Goal: Information Seeking & Learning: Learn about a topic

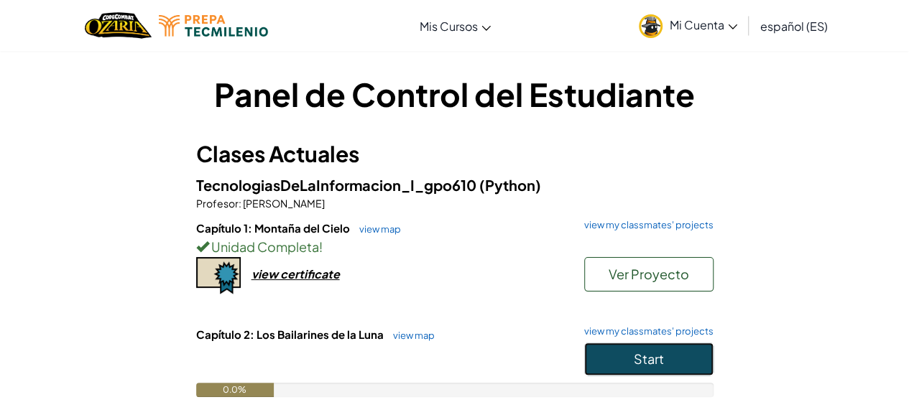
click at [643, 351] on span "Start" at bounding box center [649, 359] width 30 height 17
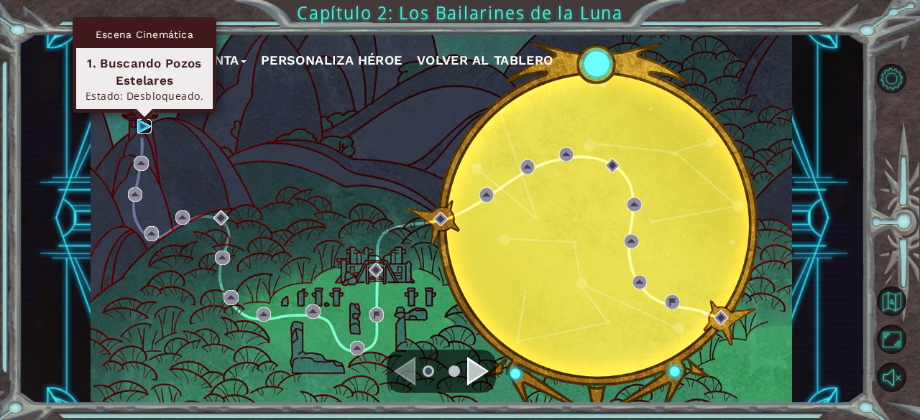
click at [139, 129] on img at bounding box center [144, 126] width 14 height 14
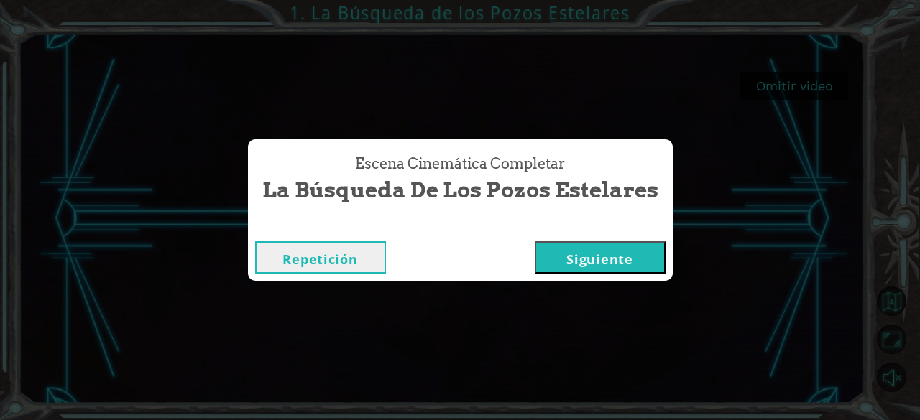
click at [601, 256] on button "Siguiente" at bounding box center [600, 257] width 131 height 32
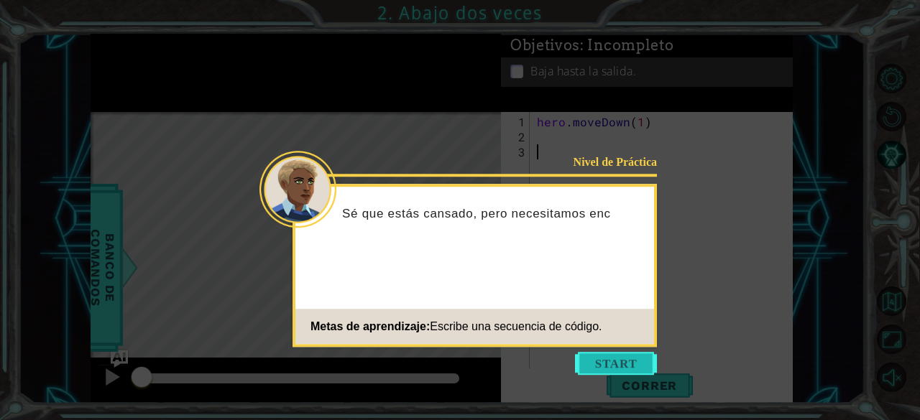
click at [609, 364] on button "Start" at bounding box center [616, 363] width 82 height 23
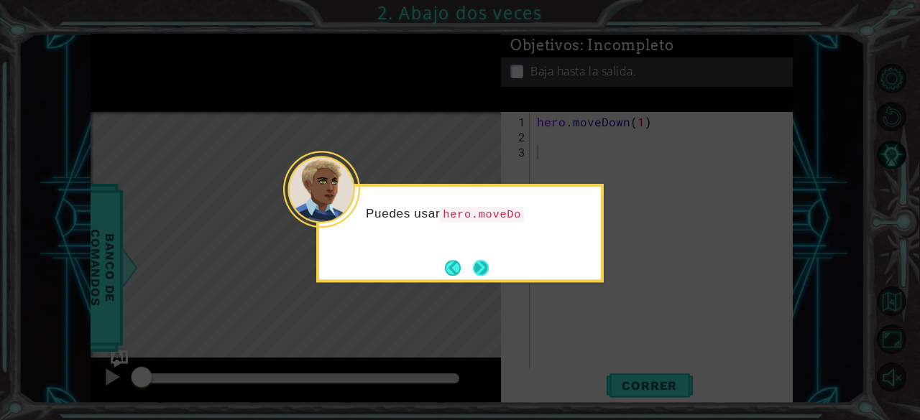
click at [471, 259] on button "Next" at bounding box center [481, 268] width 26 height 26
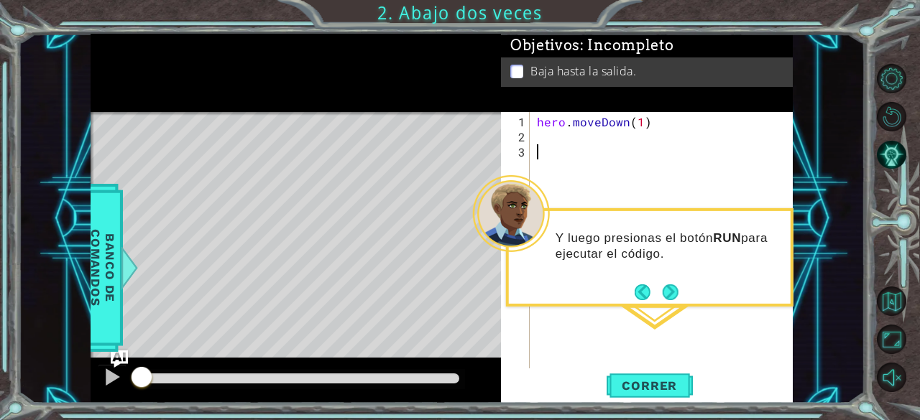
click at [579, 165] on div "hero . moveDown ( 1 )" at bounding box center [665, 257] width 263 height 287
click at [678, 285] on button "Next" at bounding box center [670, 292] width 17 height 17
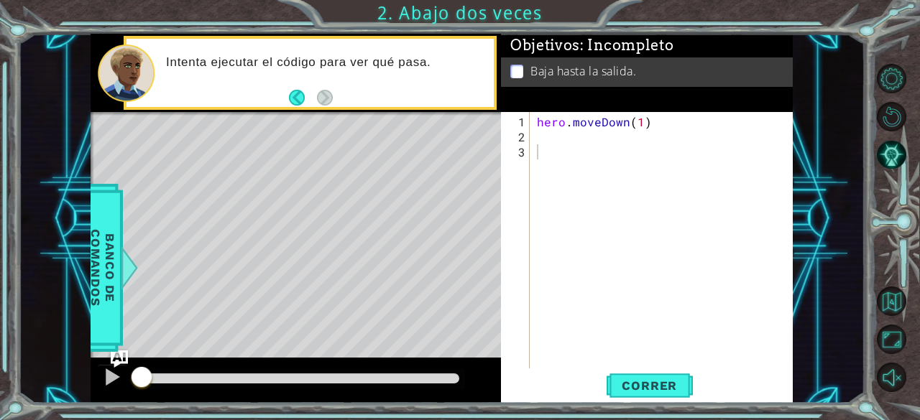
click at [377, 106] on div "Intenta ejecutar el código para ver qué pasa." at bounding box center [296, 73] width 410 height 79
click at [860, 10] on div "1 ההההההההההההההההההההההההההההההההההההההההההההההההההההההההההההההההההההההההההההה…" at bounding box center [460, 210] width 920 height 420
